Goal: Information Seeking & Learning: Learn about a topic

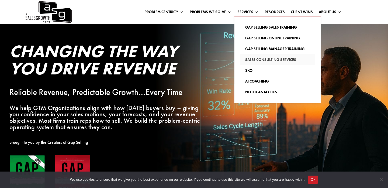
click at [258, 57] on link "Sales Consulting Services" at bounding box center [277, 59] width 75 height 11
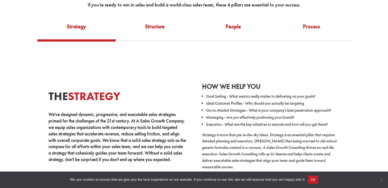
scroll to position [251, 0]
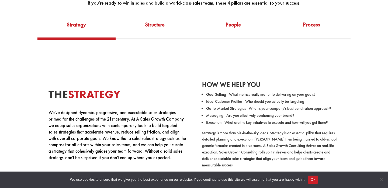
click at [232, 40] on div "The Strategy We've designed dynamic, progressive, and executable sales strategi…" at bounding box center [194, 122] width 368 height 166
click at [230, 33] on link "People" at bounding box center [233, 28] width 78 height 19
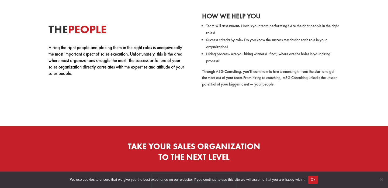
scroll to position [305, 0]
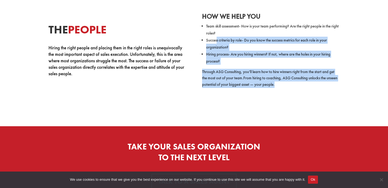
drag, startPoint x: 304, startPoint y: 95, endPoint x: 216, endPoint y: 42, distance: 102.4
click at [216, 42] on div "The People Hiring the right people and placing them in the right roles is unequ…" at bounding box center [194, 48] width 368 height 125
click at [216, 42] on span "Success criteria by role- Do you know the success metrics for each role in your…" at bounding box center [266, 43] width 121 height 12
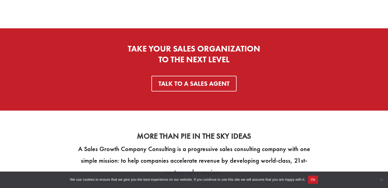
scroll to position [403, 0]
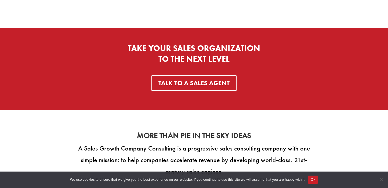
click at [318, 183] on button "Ok" at bounding box center [313, 179] width 10 height 8
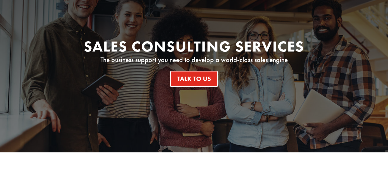
scroll to position [0, 0]
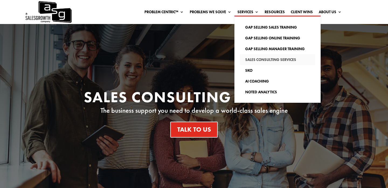
click at [262, 59] on link "Sales Consulting Services" at bounding box center [277, 59] width 75 height 11
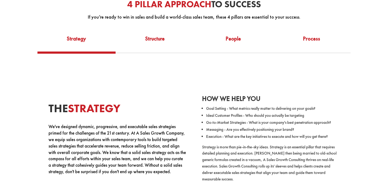
scroll to position [232, 0]
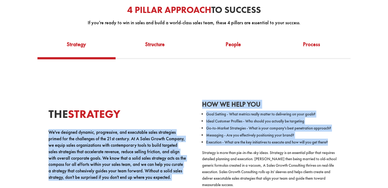
drag, startPoint x: 339, startPoint y: 143, endPoint x: 191, endPoint y: 115, distance: 150.7
click at [191, 115] on div "The Strategy We've designed dynamic, progressive, and executable sales strategi…" at bounding box center [194, 141] width 368 height 137
click at [192, 115] on div "The Strategy We've designed dynamic, progressive, and executable sales strategi…" at bounding box center [194, 141] width 368 height 137
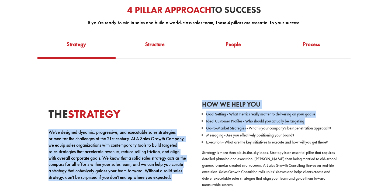
drag, startPoint x: 192, startPoint y: 115, endPoint x: 280, endPoint y: 141, distance: 91.9
click at [280, 141] on div "The Strategy We've designed dynamic, progressive, and executable sales strategi…" at bounding box center [194, 141] width 368 height 137
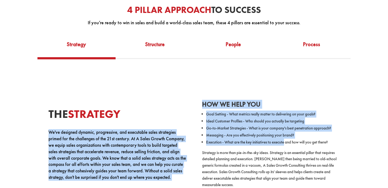
click at [280, 141] on li "Execution - What are the key initiatives to execute and how will you get there?" at bounding box center [272, 141] width 133 height 7
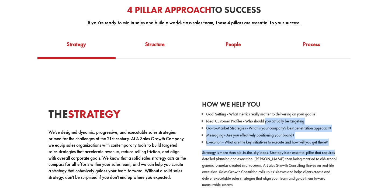
drag, startPoint x: 354, startPoint y: 152, endPoint x: 265, endPoint y: 121, distance: 93.4
click at [265, 121] on div "The Strategy We've designed dynamic, progressive, and executable sales strategi…" at bounding box center [194, 141] width 368 height 137
click at [265, 121] on span "Ideal Customer Profiles - Who should you actually be targeting" at bounding box center [255, 120] width 98 height 5
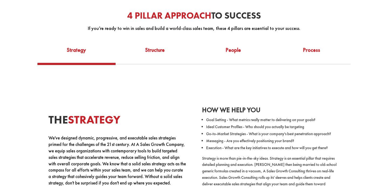
scroll to position [208, 0]
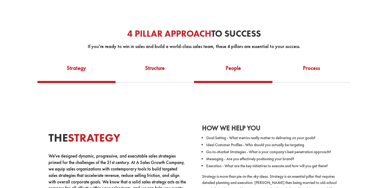
click at [238, 69] on link "People" at bounding box center [233, 71] width 78 height 19
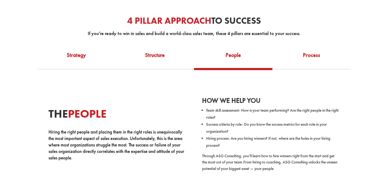
scroll to position [228, 0]
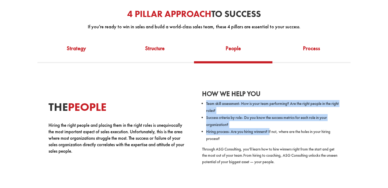
drag, startPoint x: 199, startPoint y: 97, endPoint x: 270, endPoint y: 132, distance: 79.0
click at [270, 132] on div "The People Hiring the right people and placing them in the right roles is unequ…" at bounding box center [194, 125] width 368 height 125
click at [270, 132] on span "Hiring process- Are you hiring winners? If not, where are the holes in your hir…" at bounding box center [268, 135] width 124 height 12
drag, startPoint x: 266, startPoint y: 139, endPoint x: 196, endPoint y: 99, distance: 80.9
click at [196, 99] on div "The People Hiring the right people and placing them in the right roles is unequ…" at bounding box center [194, 125] width 368 height 125
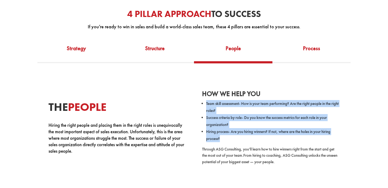
click at [196, 99] on div "The People Hiring the right people and placing them in the right roles is unequ…" at bounding box center [194, 125] width 368 height 125
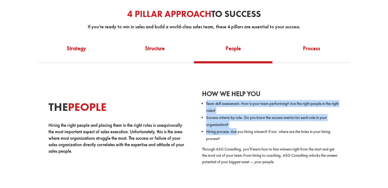
drag, startPoint x: 196, startPoint y: 99, endPoint x: 235, endPoint y: 136, distance: 53.7
click at [235, 135] on div "The People Hiring the right people and placing them in the right roles is unequ…" at bounding box center [194, 125] width 368 height 125
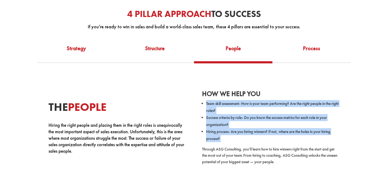
click at [235, 136] on li "Hiring process- Are you hiring winners? If not, where are the holes in your hir…" at bounding box center [272, 135] width 133 height 14
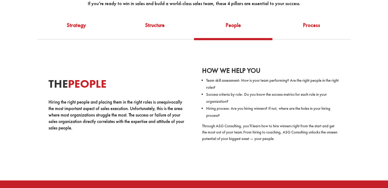
scroll to position [251, 0]
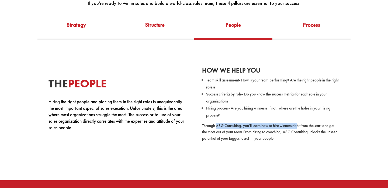
drag, startPoint x: 299, startPoint y: 128, endPoint x: 217, endPoint y: 125, distance: 82.1
click at [217, 125] on span "Through ASG Consulting, you’ll learn how to hire winners right from the start a…" at bounding box center [268, 129] width 132 height 12
drag, startPoint x: 214, startPoint y: 125, endPoint x: 292, endPoint y: 147, distance: 81.5
click at [292, 147] on div "The People Hiring the right people and placing them in the right roles is unequ…" at bounding box center [194, 102] width 368 height 125
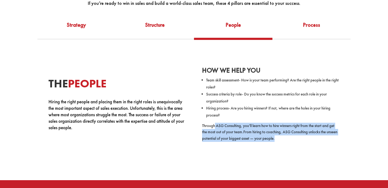
click at [292, 147] on div "The People Hiring the right people and placing them in the right roles is unequ…" at bounding box center [194, 102] width 368 height 125
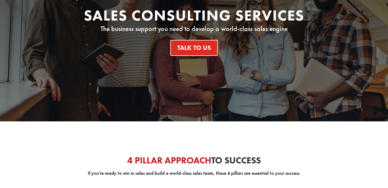
scroll to position [0, 0]
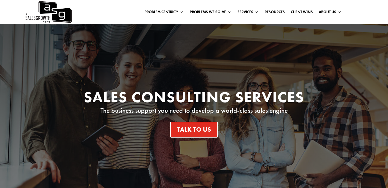
click at [58, 7] on img at bounding box center [48, 12] width 47 height 24
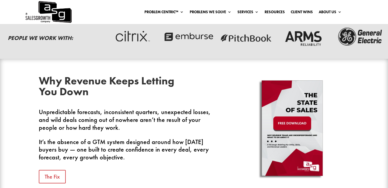
scroll to position [205, 0]
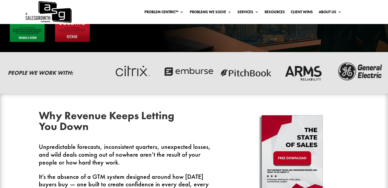
click at [283, 58] on div "People We Work With:" at bounding box center [194, 72] width 388 height 41
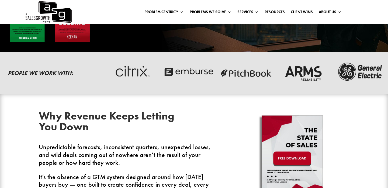
drag, startPoint x: 286, startPoint y: 72, endPoint x: 173, endPoint y: 72, distance: 113.3
click at [173, 72] on div at bounding box center [159, 73] width 1261 height 19
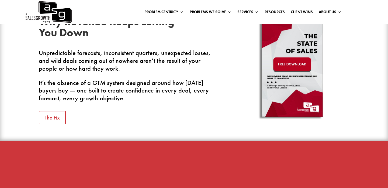
scroll to position [224, 0]
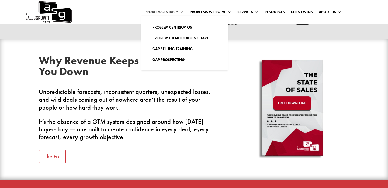
click at [150, 15] on link "Problem Centric™" at bounding box center [163, 13] width 39 height 6
